Goal: Task Accomplishment & Management: Manage account settings

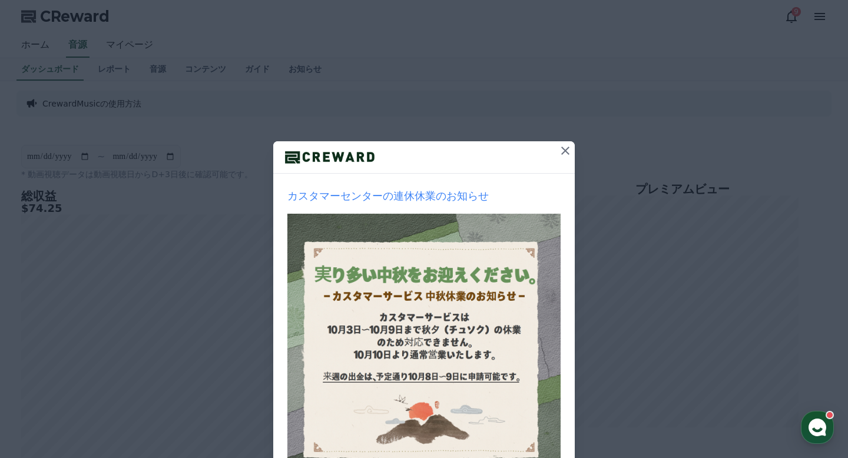
click at [563, 156] on icon at bounding box center [565, 151] width 14 height 14
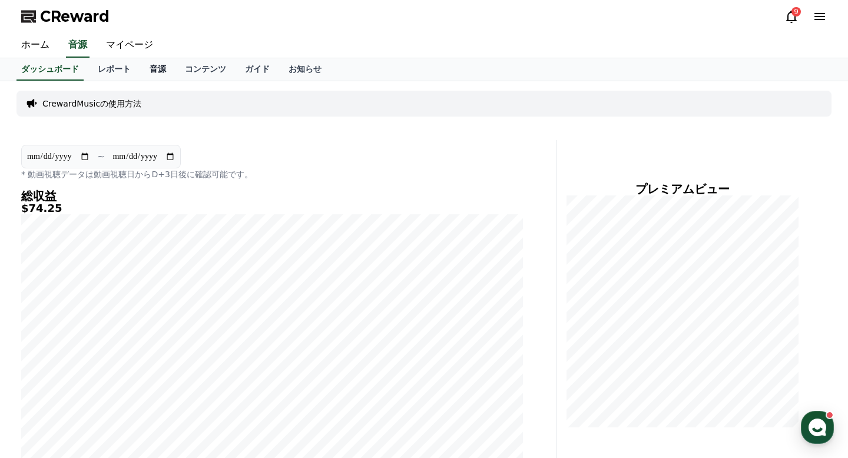
click at [157, 75] on link "音源" at bounding box center [157, 69] width 35 height 22
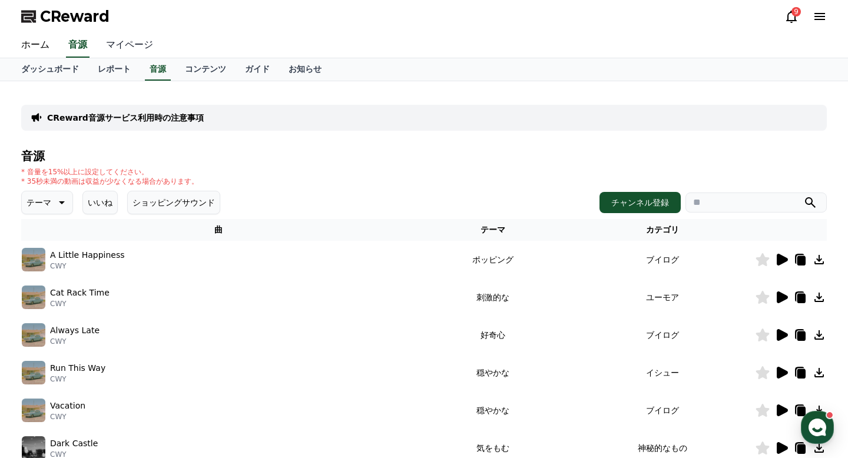
click at [131, 48] on link "マイページ" at bounding box center [130, 45] width 66 height 25
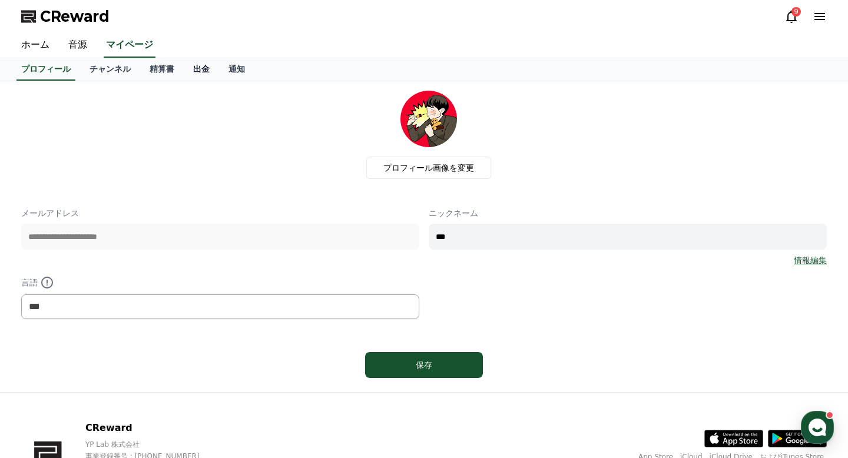
click at [201, 70] on link "出金" at bounding box center [201, 69] width 35 height 22
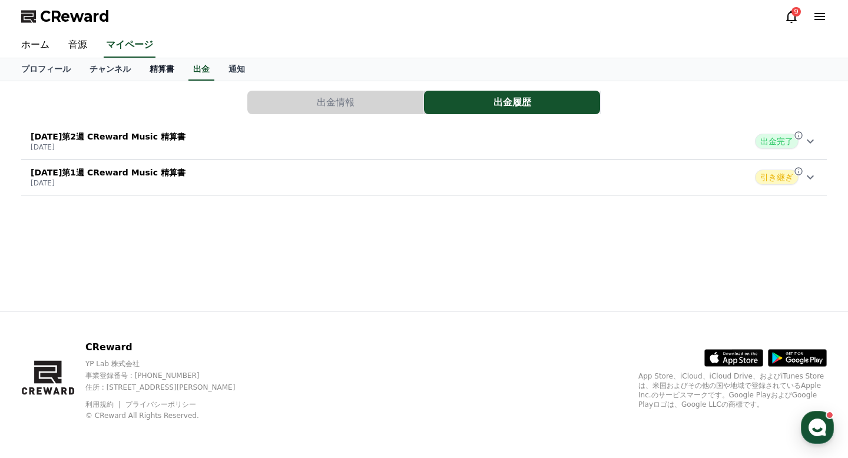
click at [149, 70] on link "精算書" at bounding box center [162, 69] width 44 height 22
